Goal: Task Accomplishment & Management: Manage account settings

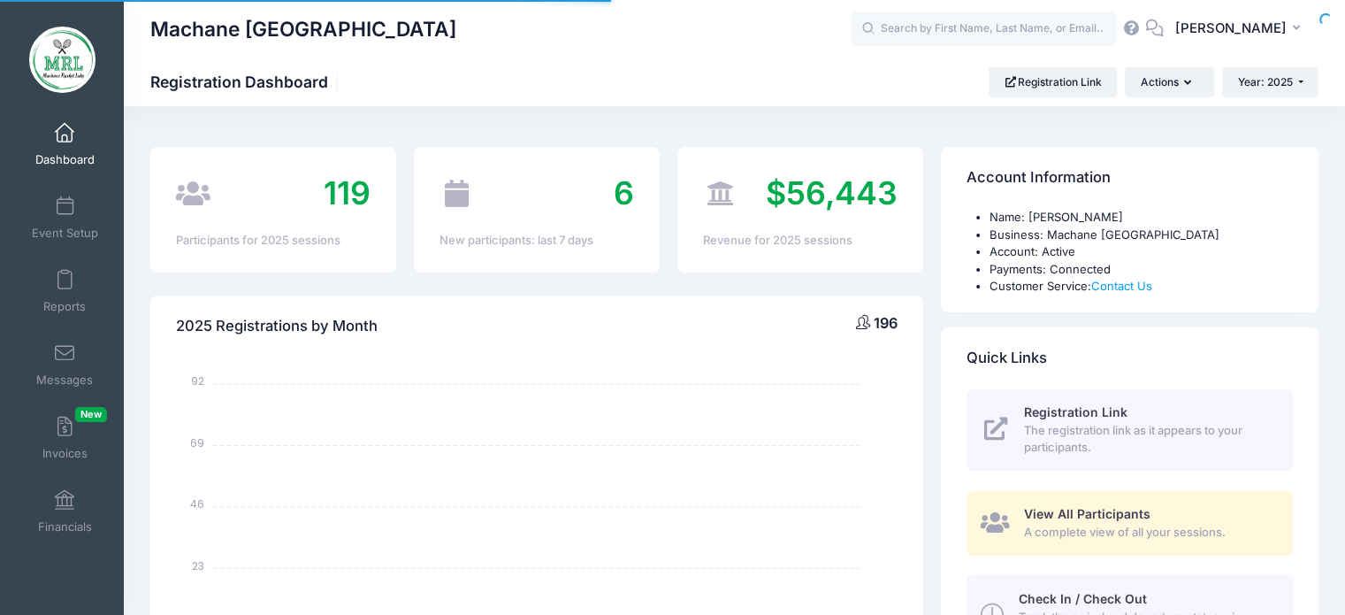
select select
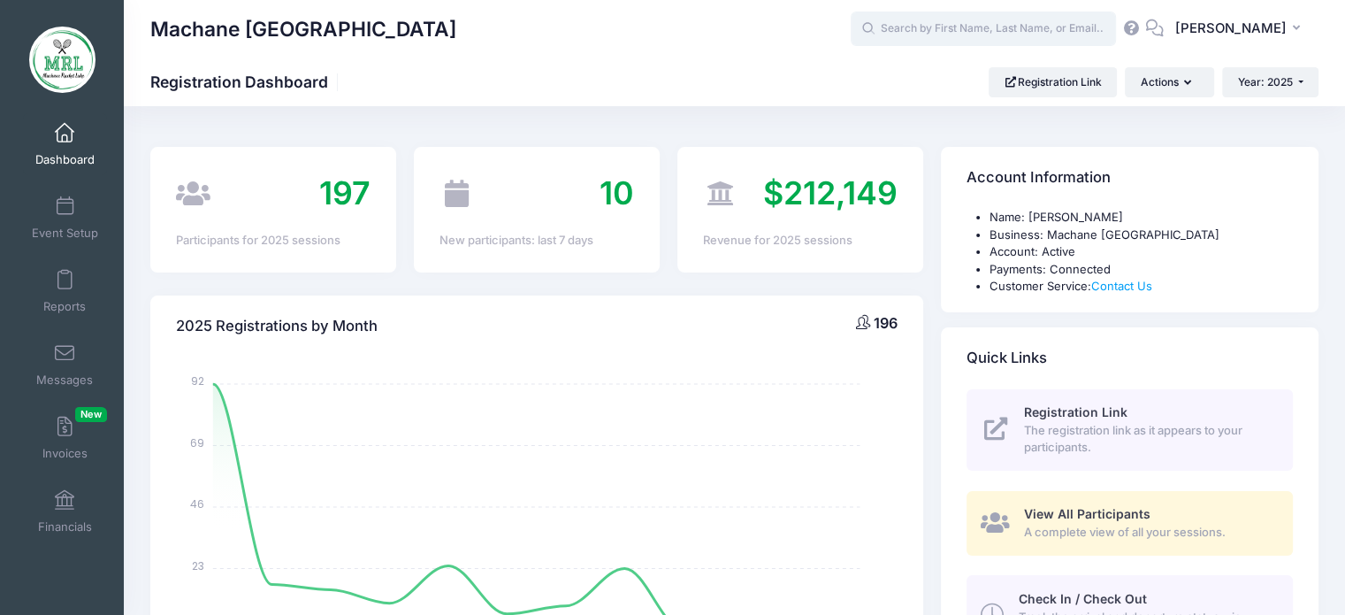
click at [977, 34] on input "text" at bounding box center [983, 28] width 265 height 35
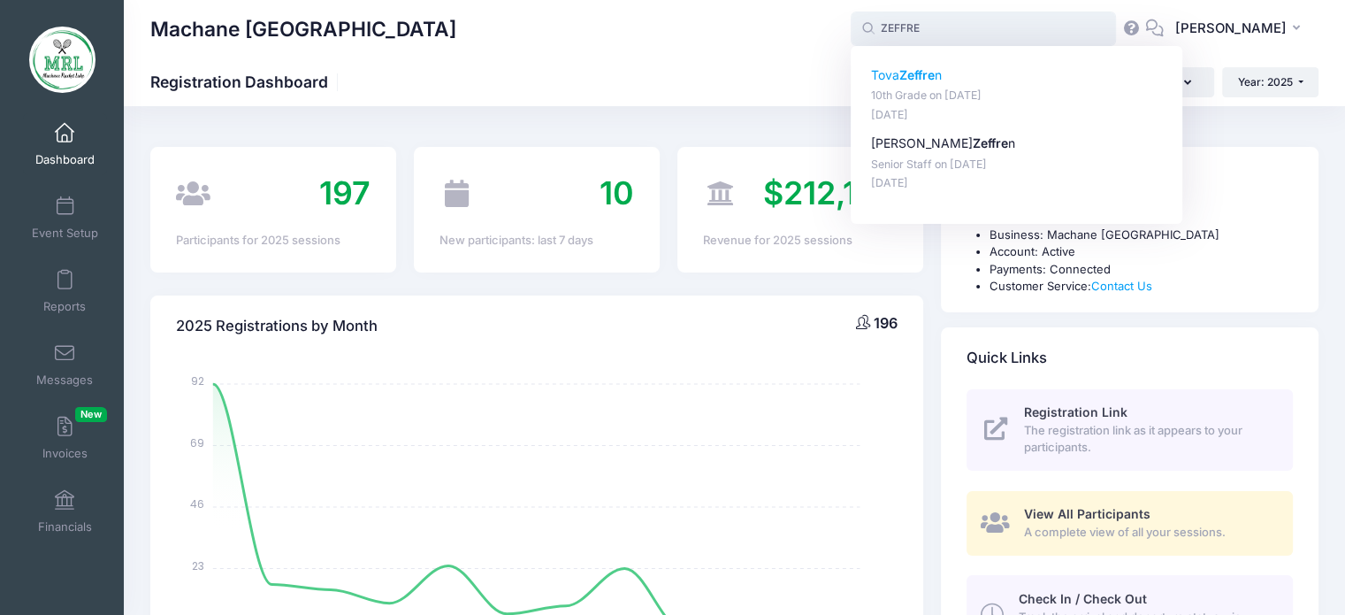
click at [916, 72] on strong "Zeffre" at bounding box center [916, 74] width 35 height 15
type input "Tova Zeffren (10th Grade, Aug-14, 2025)"
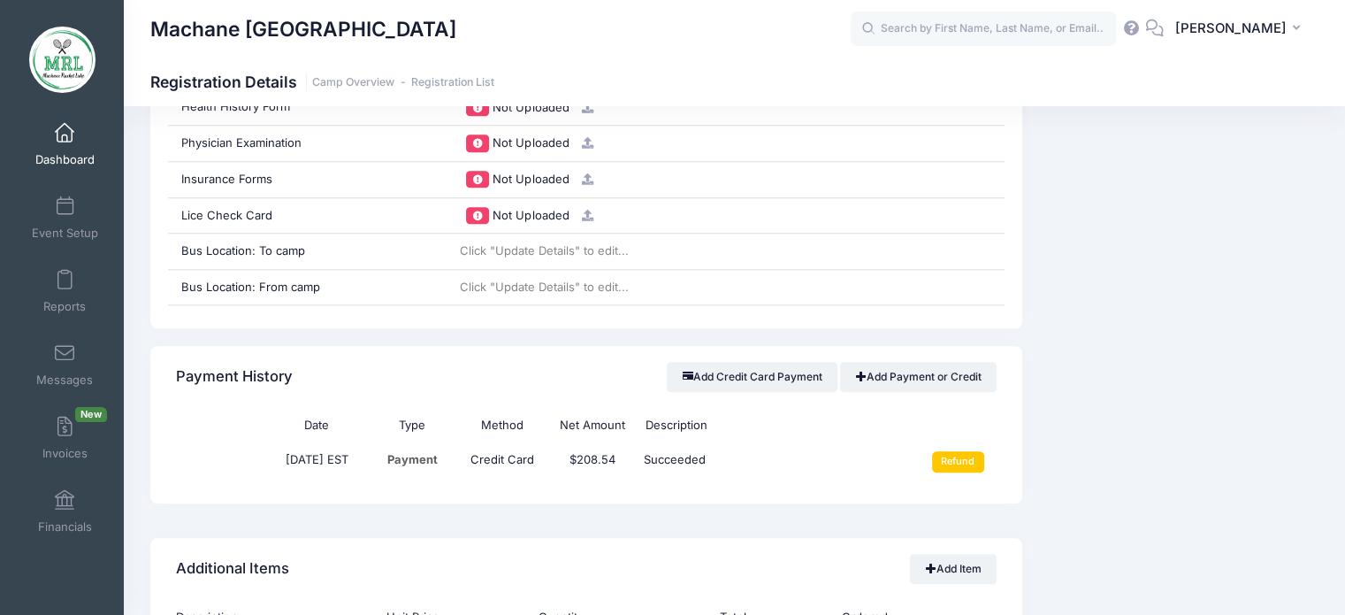
scroll to position [1872, 0]
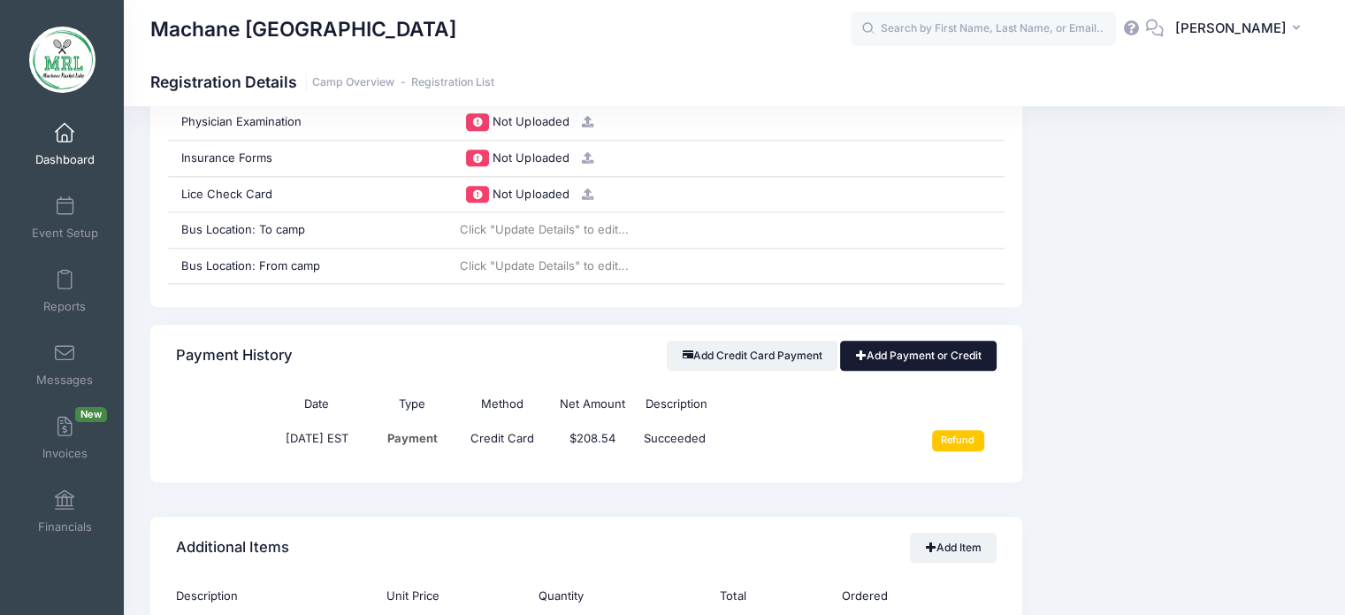
click at [918, 356] on link "Add Payment or Credit" at bounding box center [918, 355] width 157 height 30
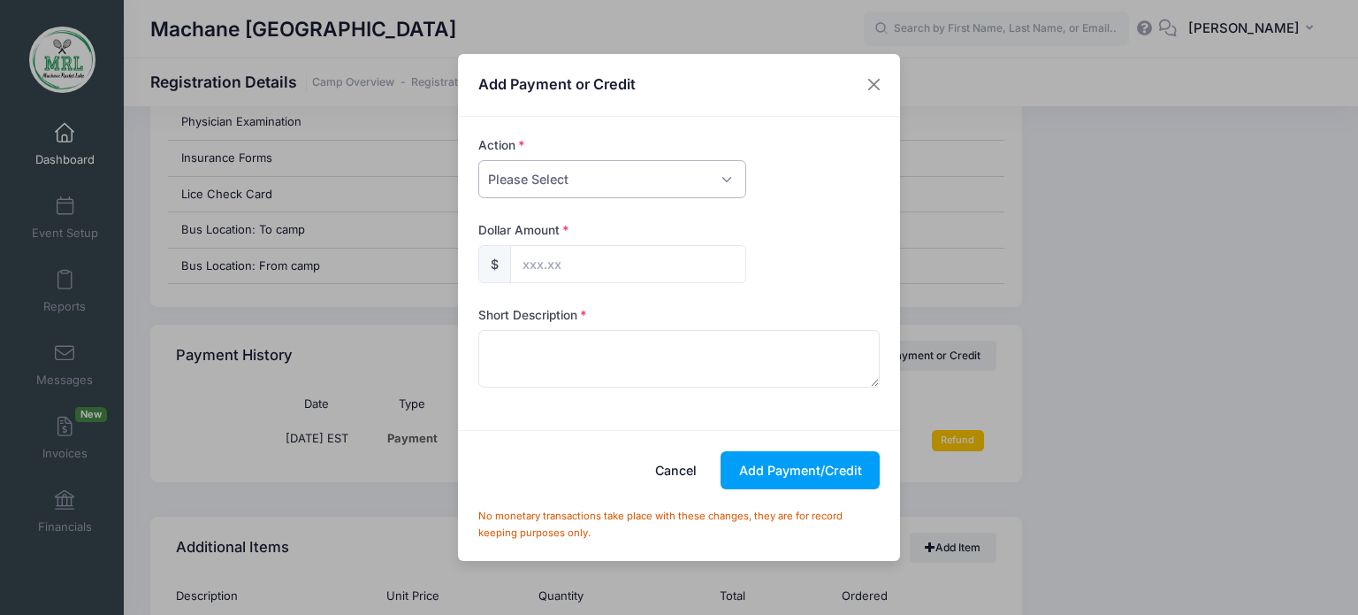
click at [726, 178] on select "Please Select Payment Credit Refund (Offline)" at bounding box center [612, 179] width 268 height 38
select select "payment"
click at [478, 160] on select "Please Select Payment Credit Refund (Offline)" at bounding box center [612, 179] width 268 height 38
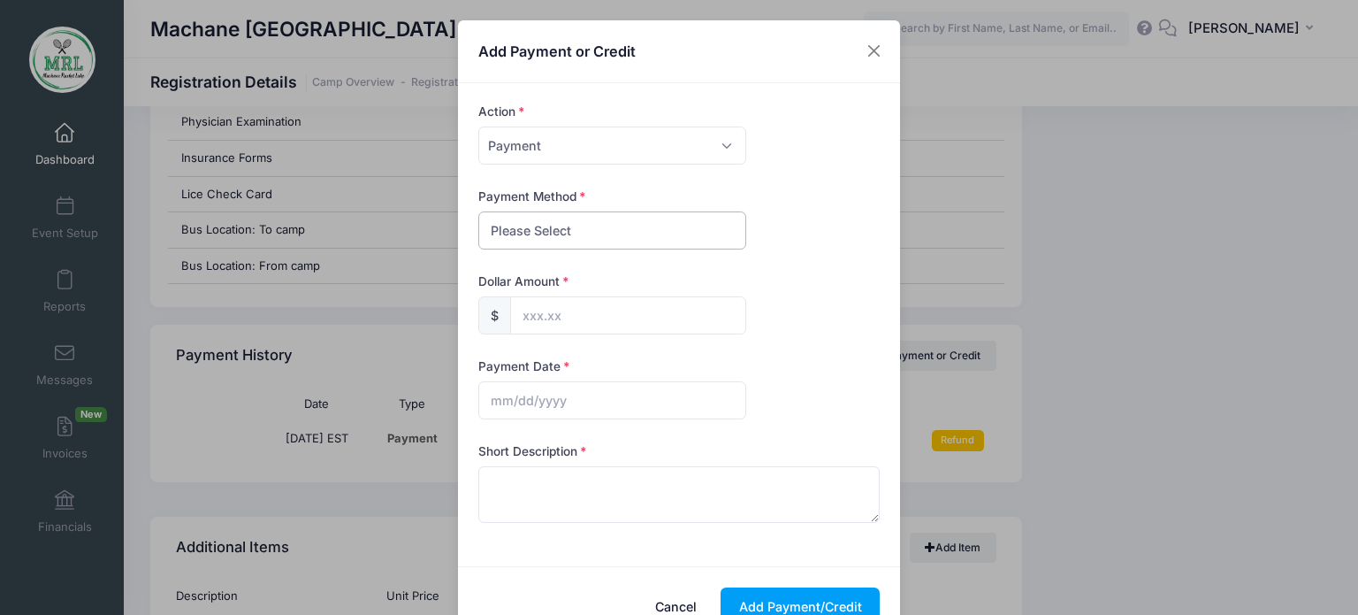
click at [664, 233] on select "Please Select PayPal Cash Check Bank Transfer Other" at bounding box center [612, 230] width 268 height 38
select select "bank transfer"
click at [478, 211] on select "Please Select PayPal Cash Check Bank Transfer Other" at bounding box center [612, 230] width 268 height 38
click at [591, 318] on input "text" at bounding box center [628, 315] width 236 height 38
type input "8"
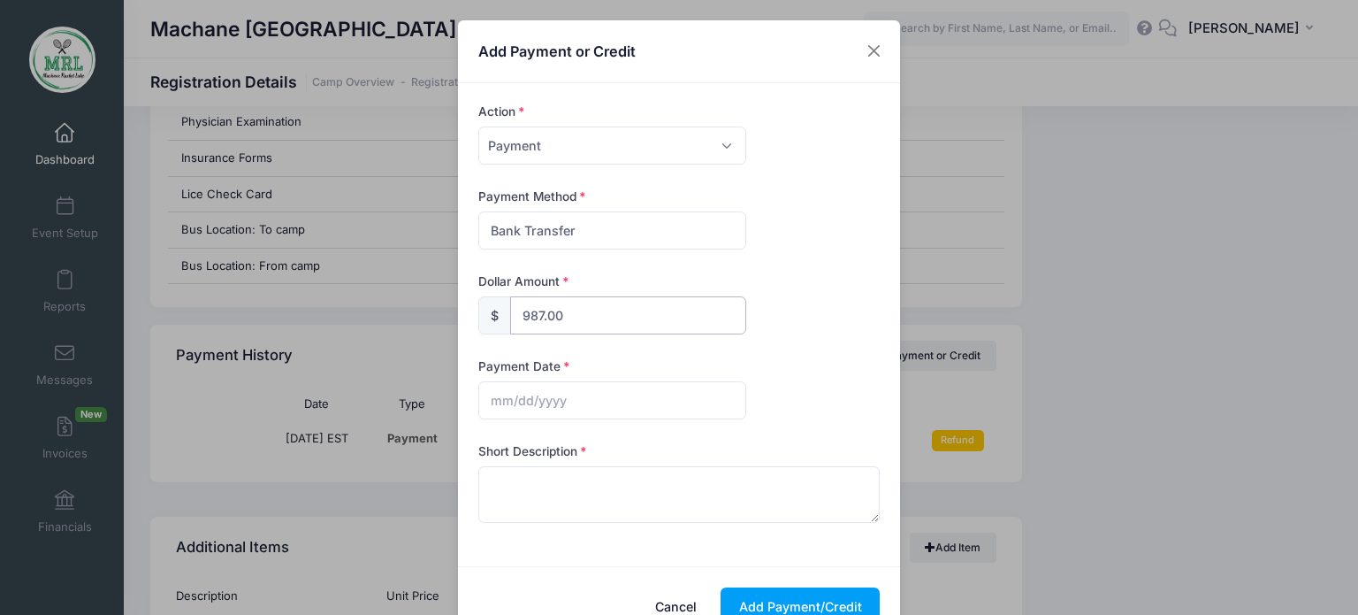
type input "987.00"
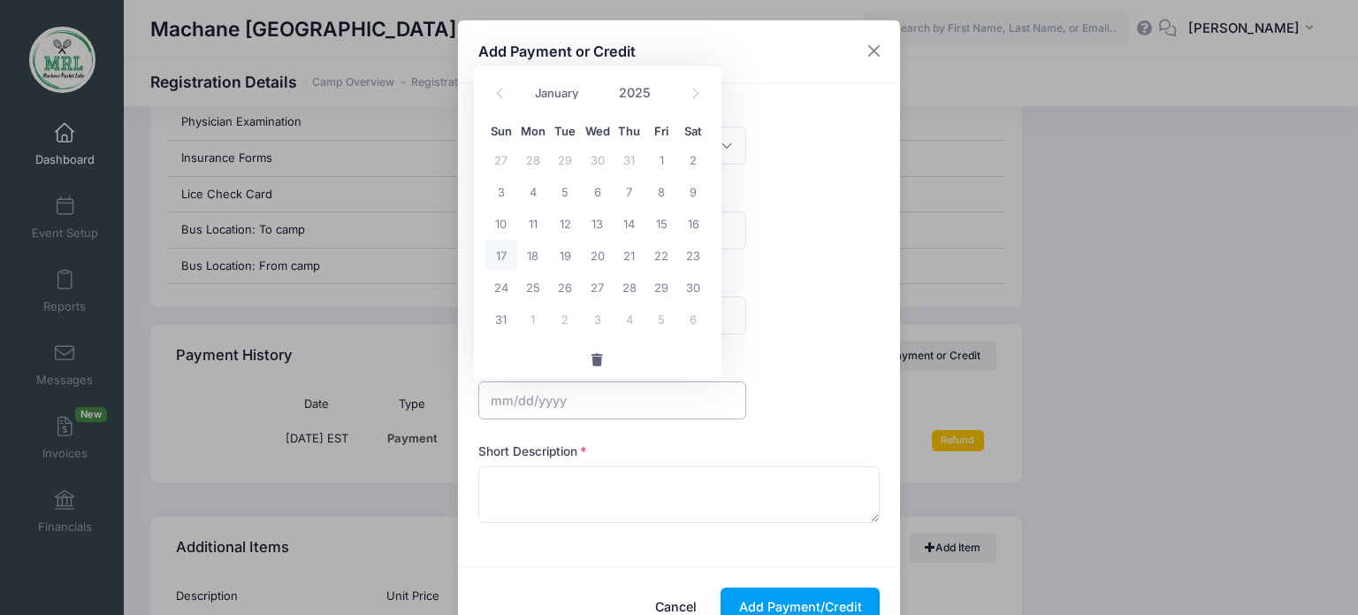
click at [530, 403] on input "text" at bounding box center [612, 400] width 268 height 38
click at [498, 261] on span "17" at bounding box center [501, 255] width 32 height 32
type input "08/17/2025"
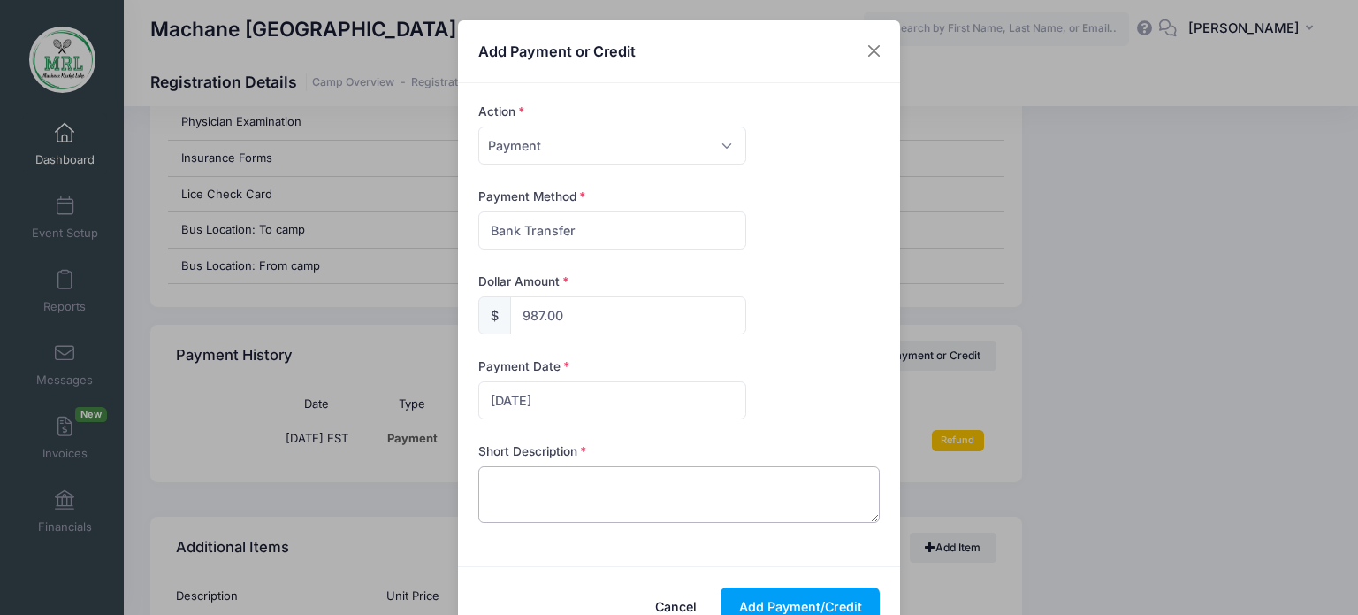
click at [507, 505] on textarea at bounding box center [679, 494] width 402 height 57
type textarea "ZELLE"
click at [785, 604] on button "Add Payment/Credit" at bounding box center [800, 606] width 159 height 38
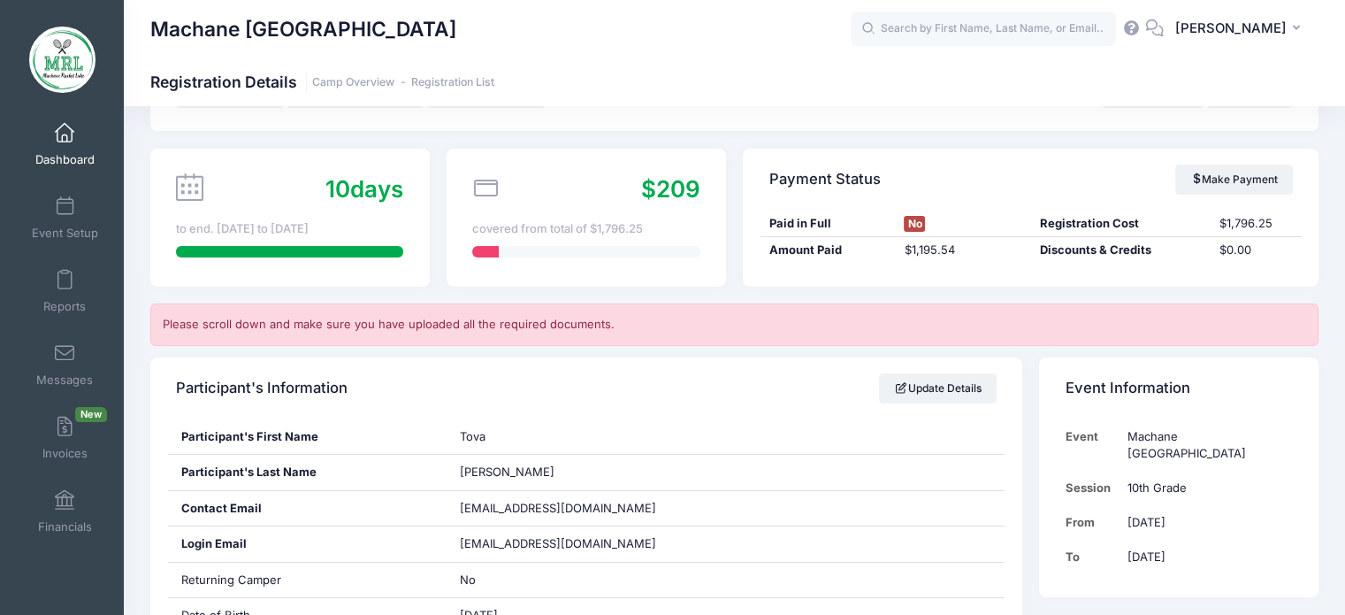
scroll to position [0, 0]
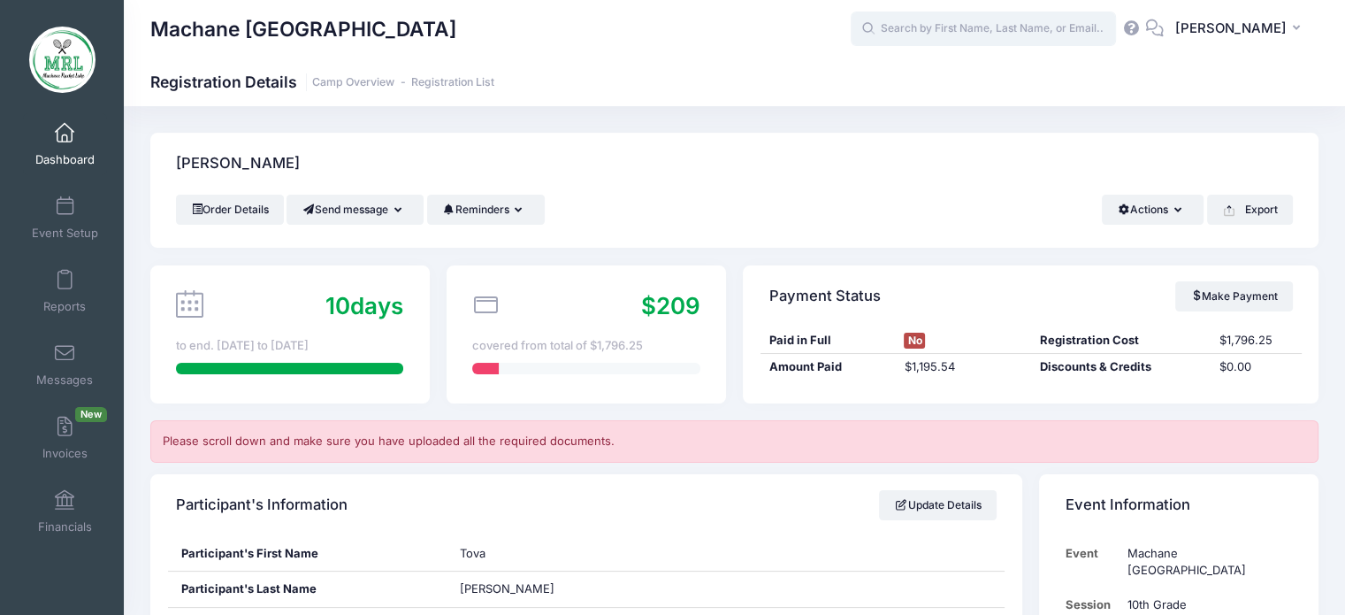
click at [920, 27] on input "text" at bounding box center [983, 28] width 265 height 35
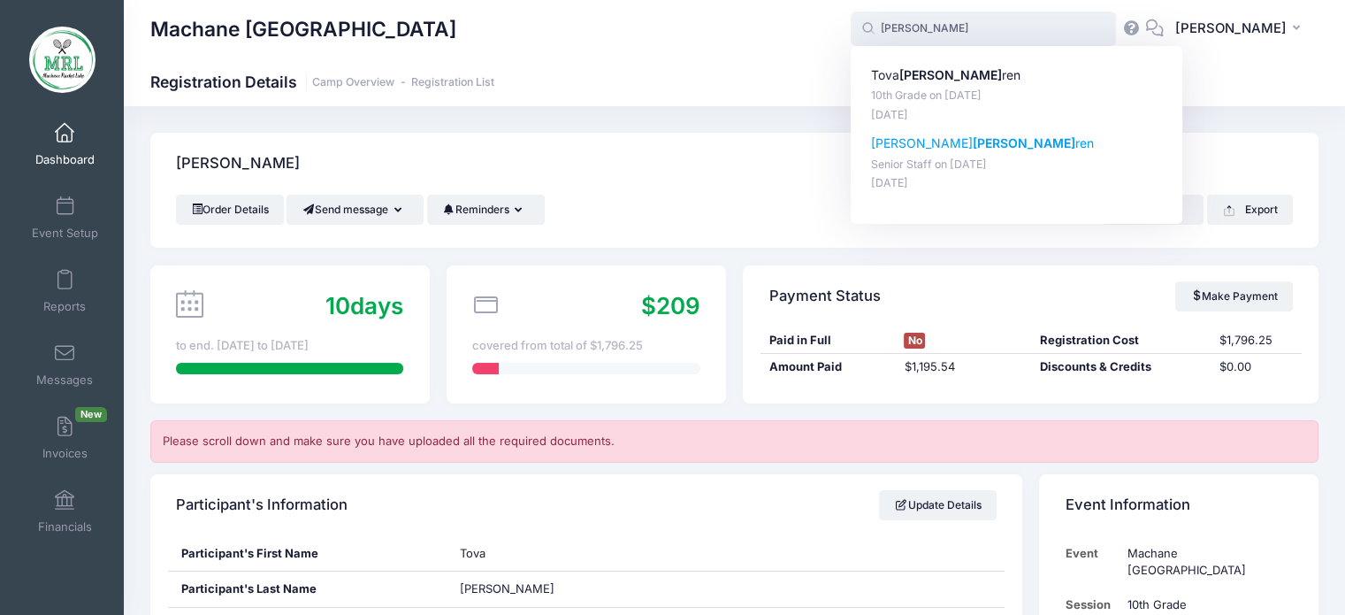
click at [895, 144] on p "Rivka Zeff ren" at bounding box center [1017, 143] width 292 height 19
type input "Rivka Zeffren (Senior Staff, Aug-14, 2025)"
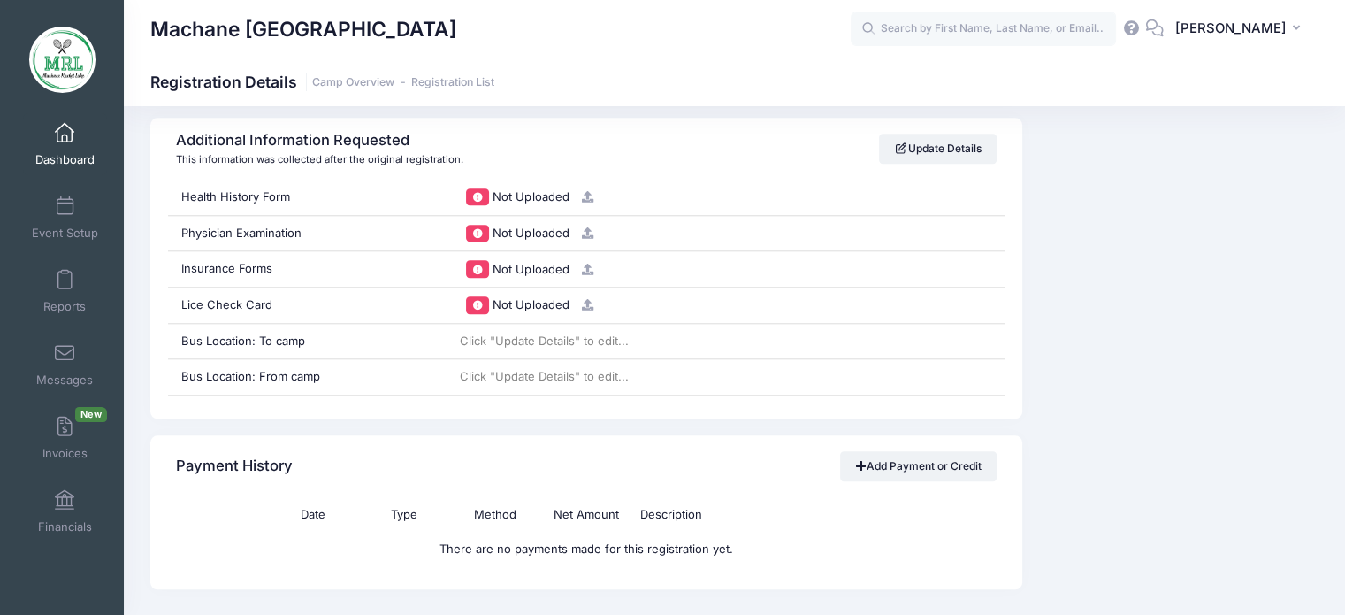
scroll to position [1733, 0]
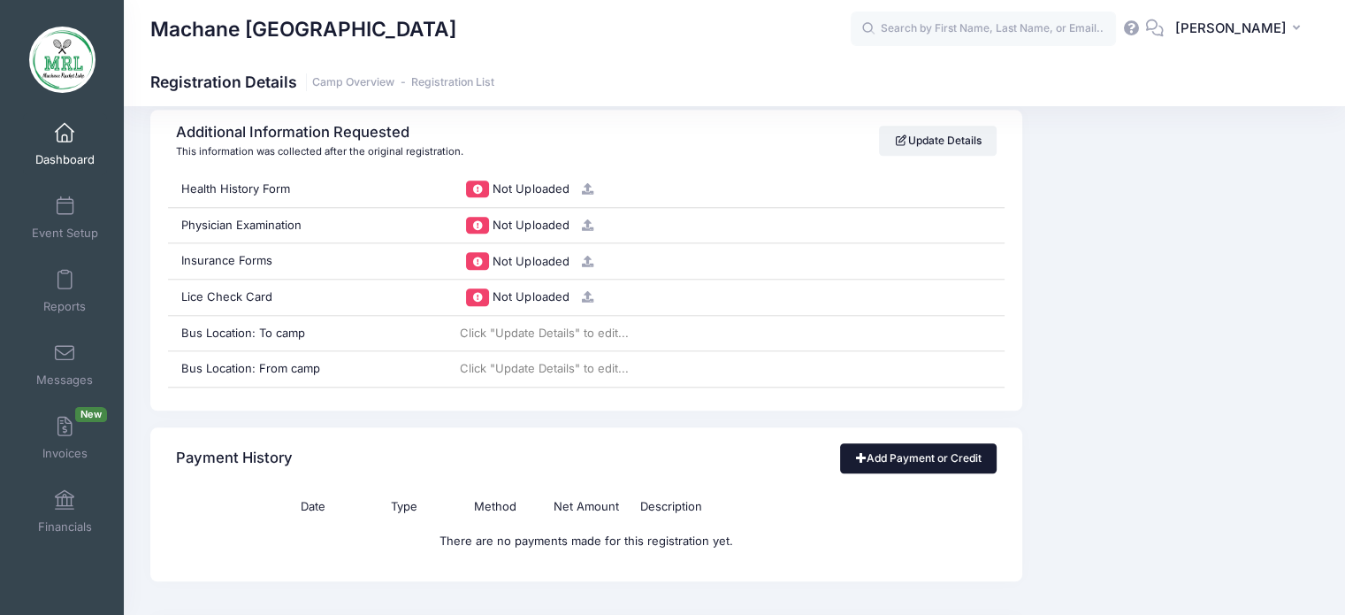
click at [917, 448] on link "Add Payment or Credit" at bounding box center [918, 458] width 157 height 30
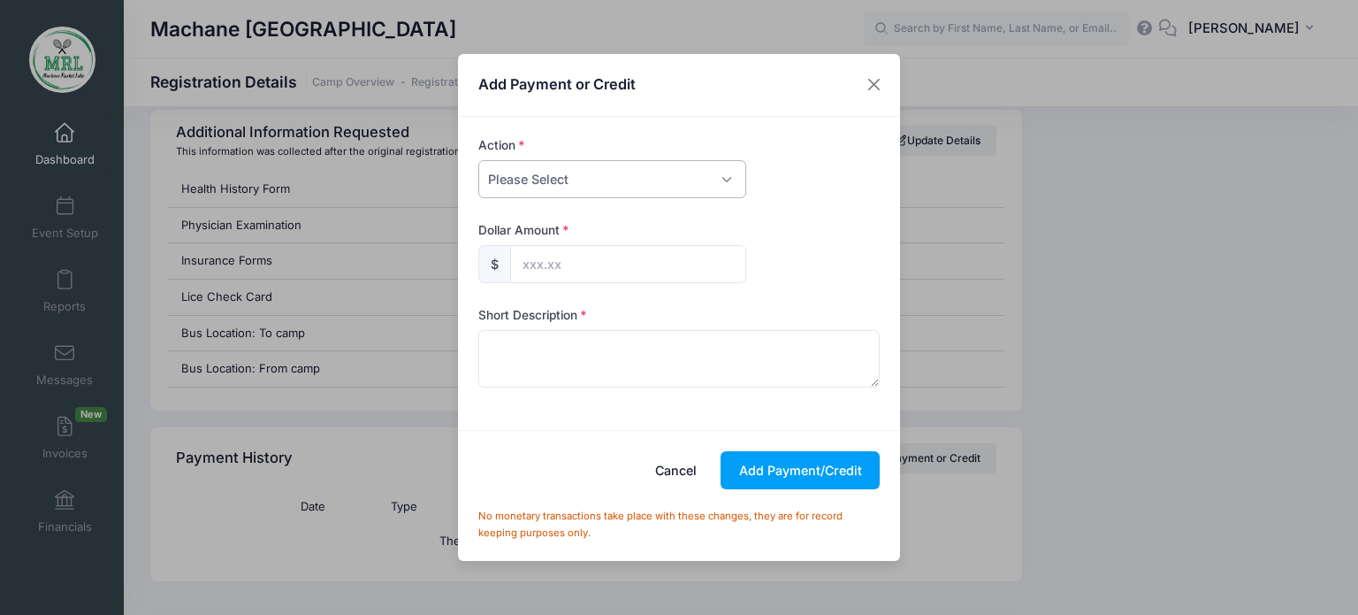
click at [725, 176] on select "Please Select Payment Credit Refund (Offline)" at bounding box center [612, 179] width 268 height 38
select select "payment"
click at [478, 160] on select "Please Select Payment Credit Refund (Offline)" at bounding box center [612, 179] width 268 height 38
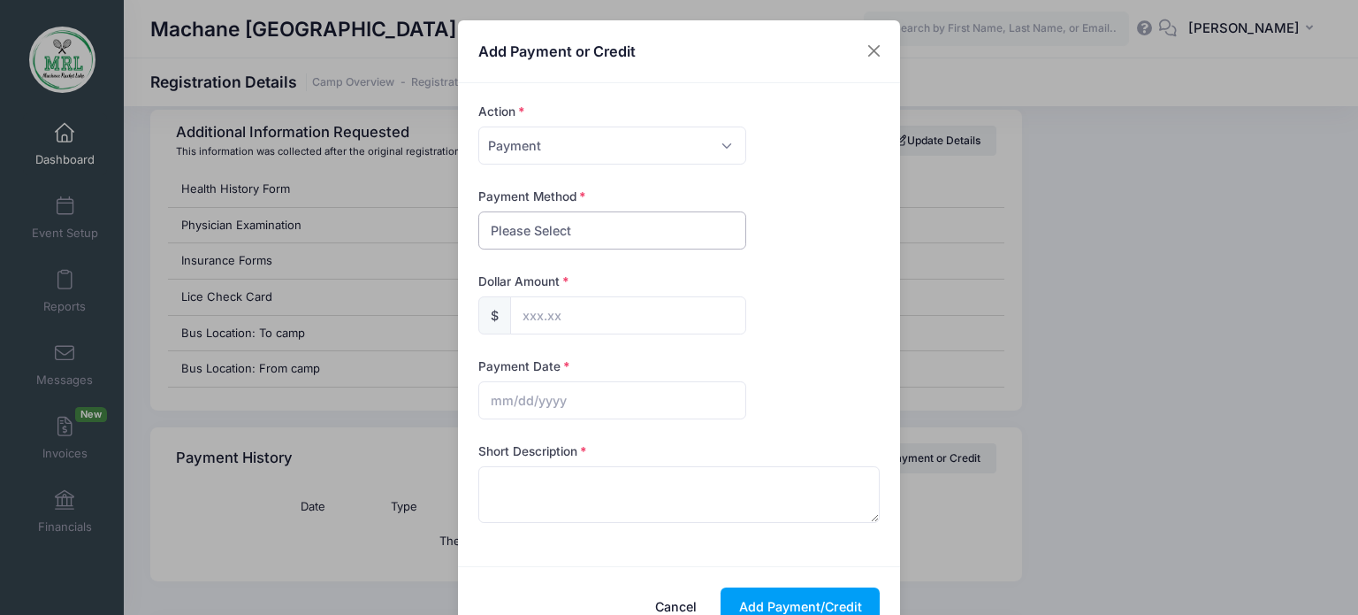
click at [707, 218] on select "Please Select PayPal Cash Check Bank Transfer Other" at bounding box center [612, 230] width 268 height 38
select select "bank transfer"
click at [478, 211] on select "Please Select PayPal Cash Check Bank Transfer Other" at bounding box center [612, 230] width 268 height 38
click at [642, 323] on input "text" at bounding box center [628, 315] width 236 height 38
type input "162.00"
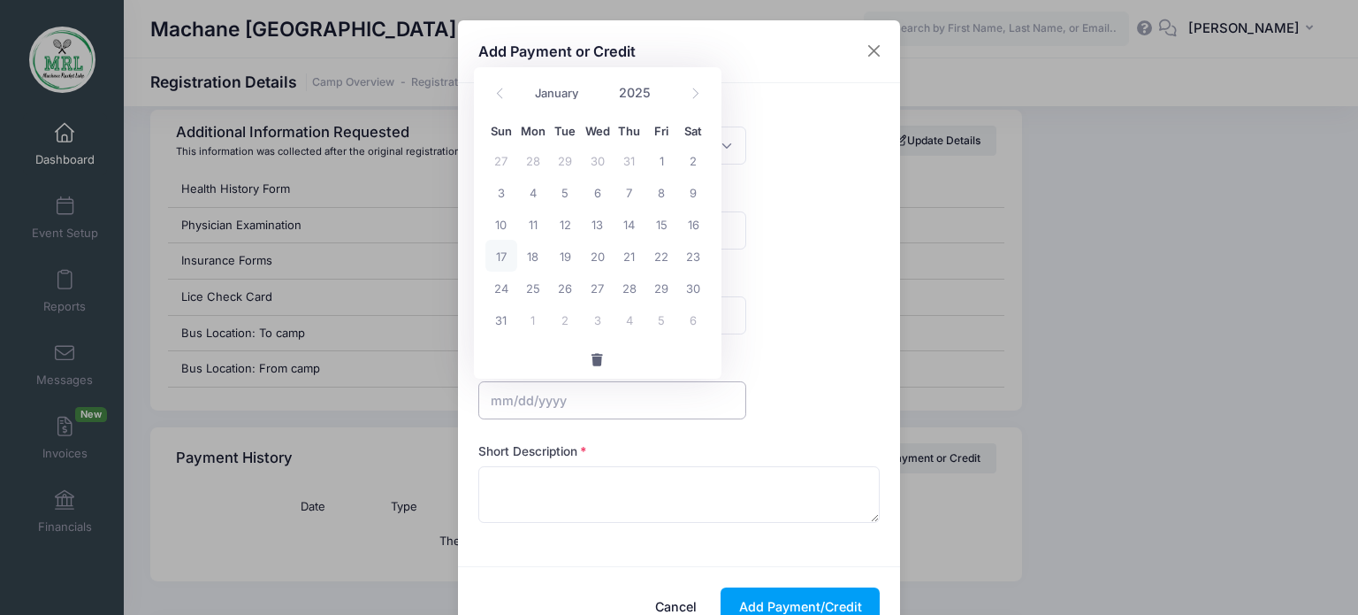
click at [590, 401] on input "text" at bounding box center [612, 400] width 268 height 38
click at [500, 250] on span "17" at bounding box center [501, 256] width 32 height 32
type input "08/17/2025"
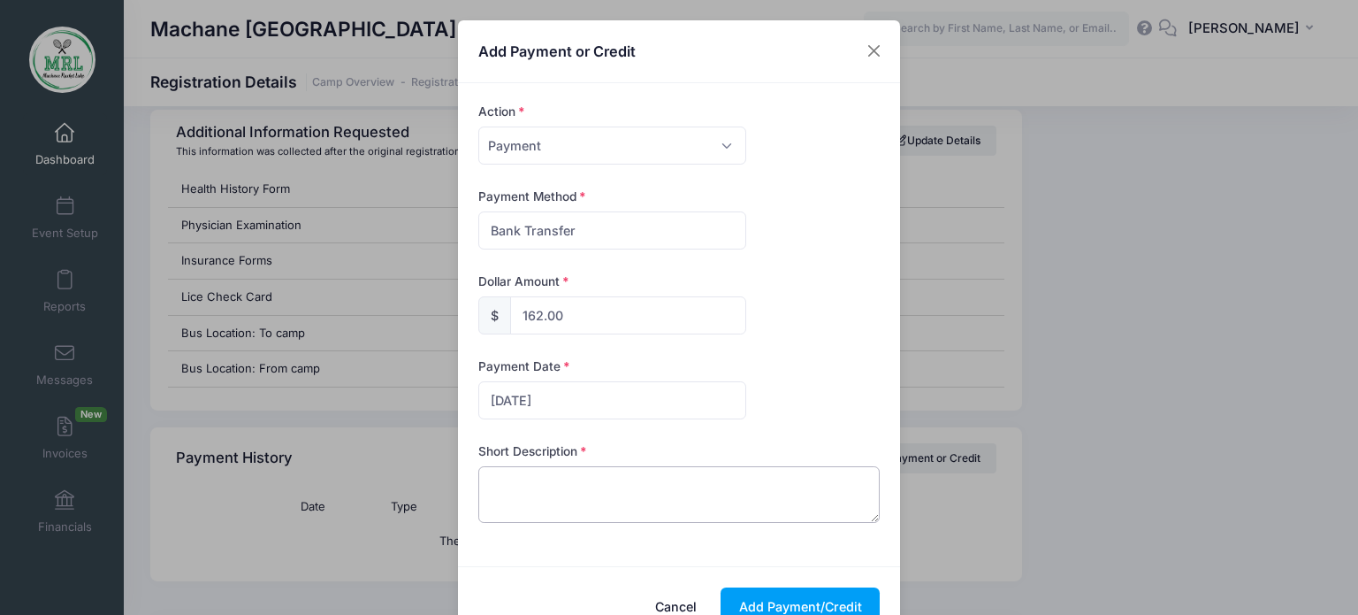
click at [652, 498] on textarea at bounding box center [679, 494] width 402 height 57
type textarea "zelle 400 plus 150 plus 12"
click at [765, 601] on button "Add Payment/Credit" at bounding box center [800, 606] width 159 height 38
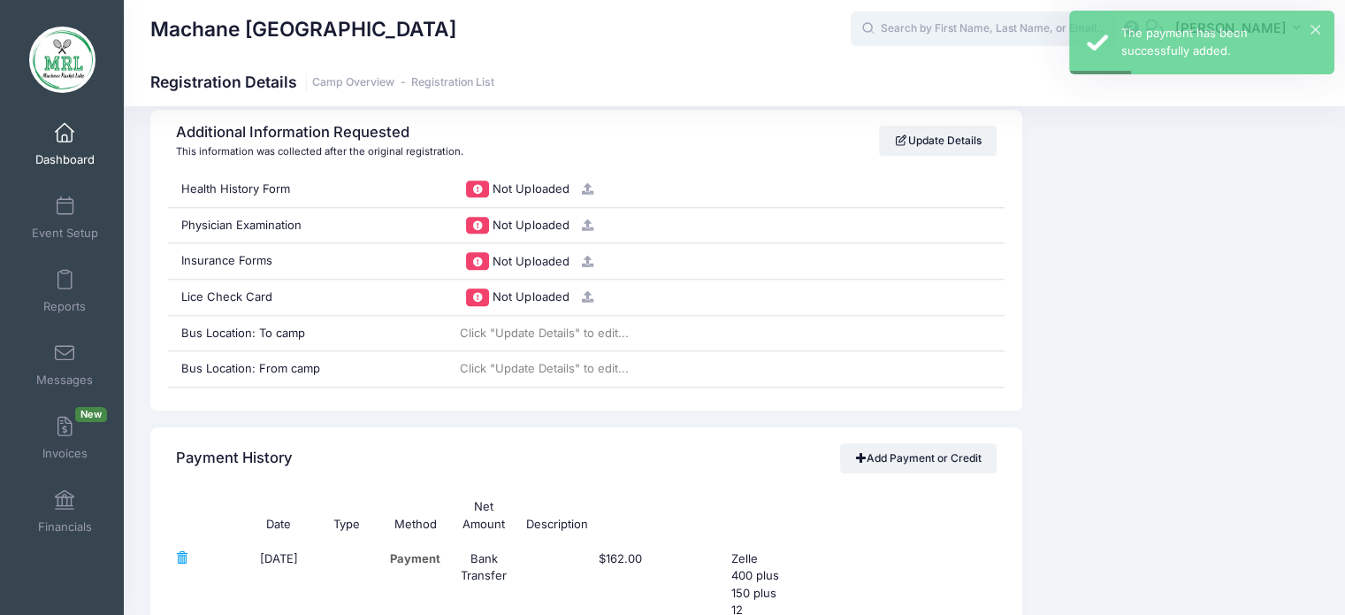
click at [956, 39] on input "text" at bounding box center [983, 28] width 265 height 35
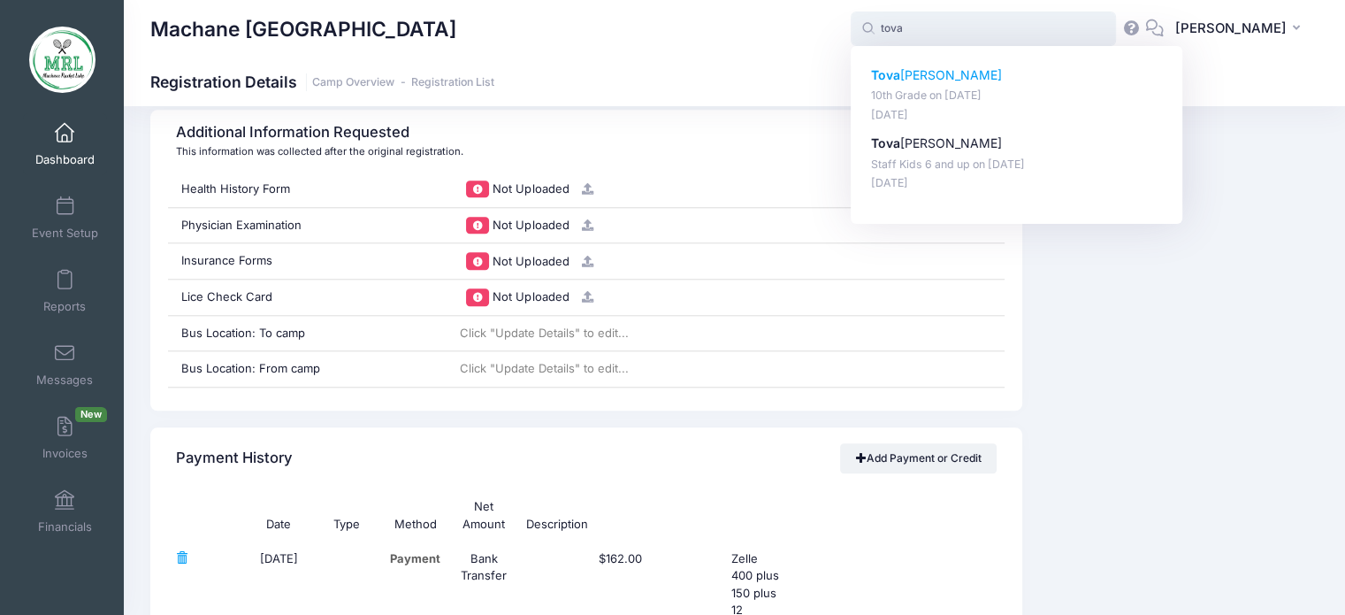
click at [931, 72] on p "Tova Zeffren" at bounding box center [1017, 75] width 292 height 19
type input "Tova Zeffren (10th Grade, Aug-14, 2025)"
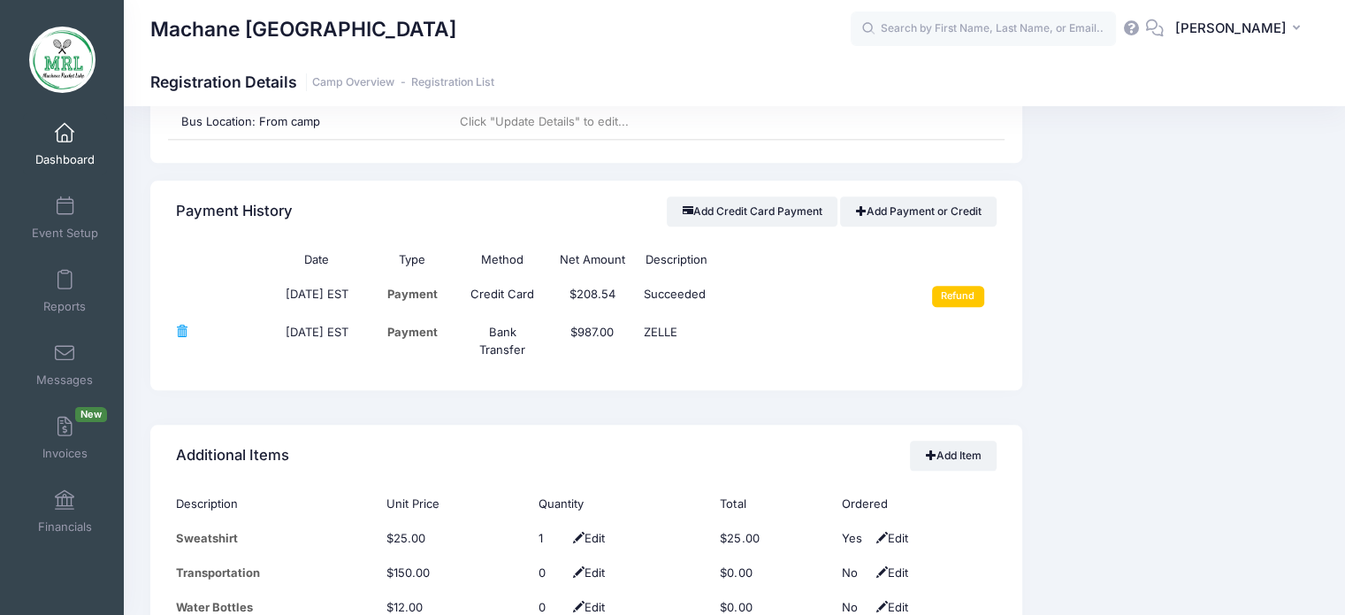
scroll to position [2020, 0]
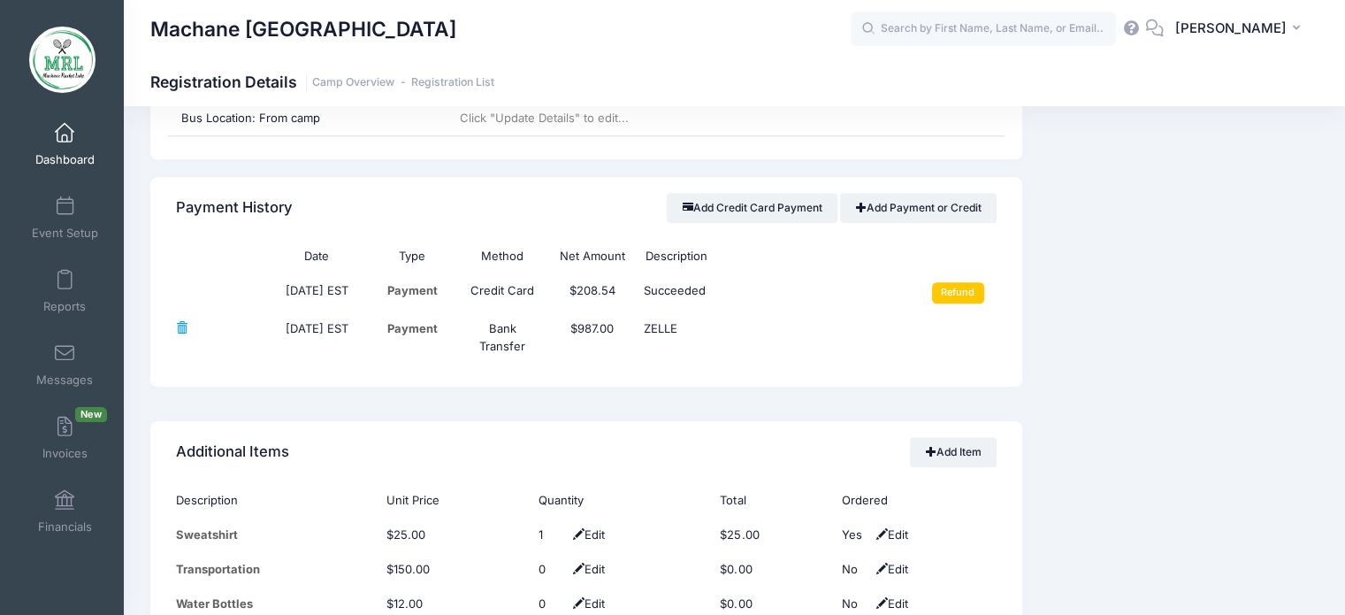
click at [680, 329] on td "ZELLE" at bounding box center [772, 337] width 270 height 52
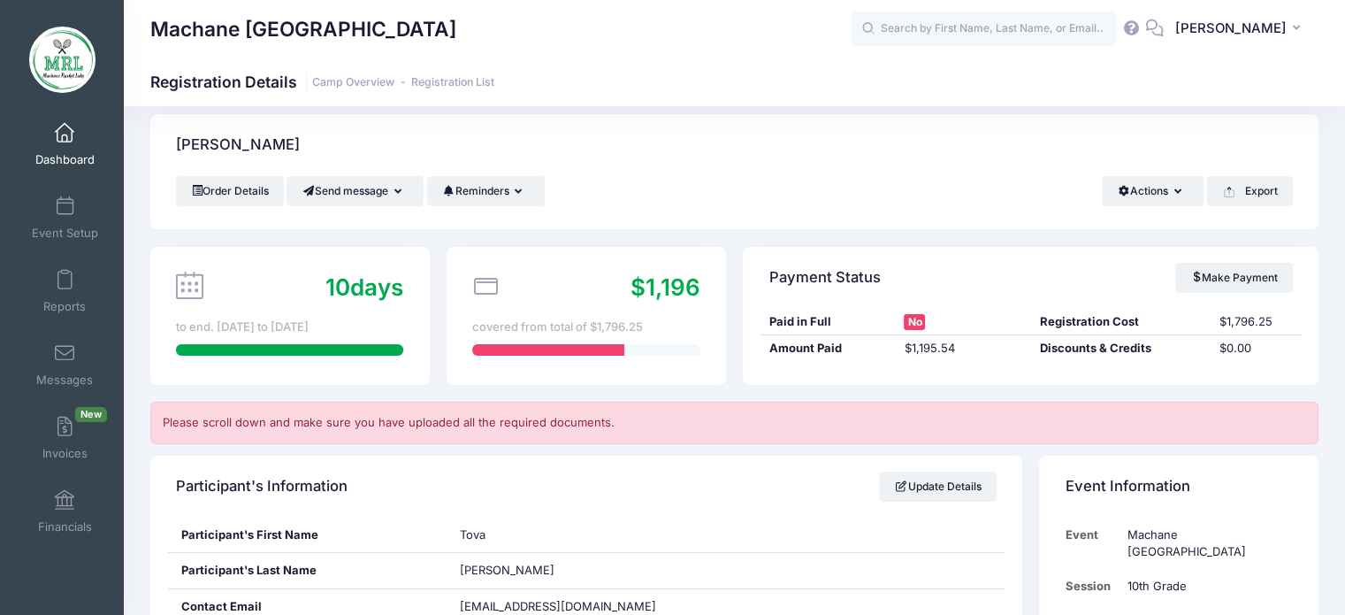
scroll to position [0, 0]
